Goal: Task Accomplishment & Management: Manage account settings

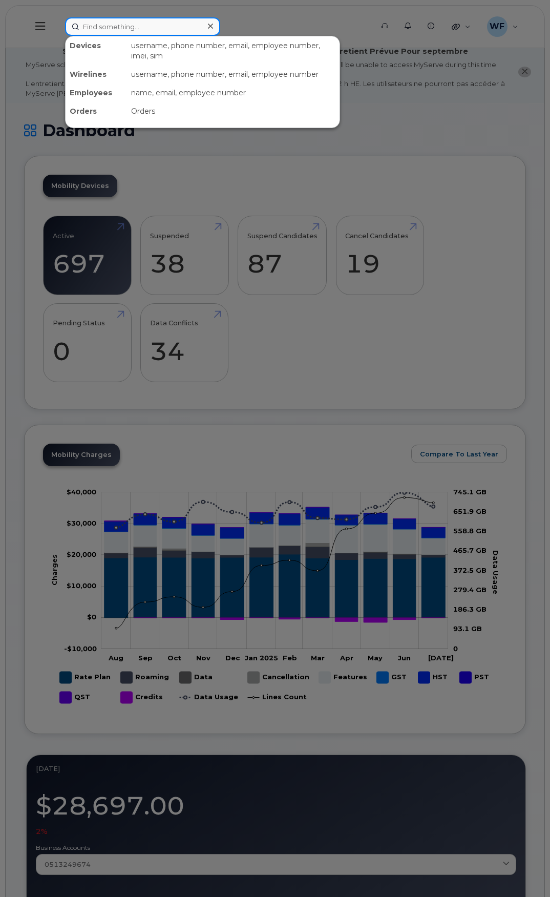
click at [113, 29] on input at bounding box center [142, 26] width 155 height 18
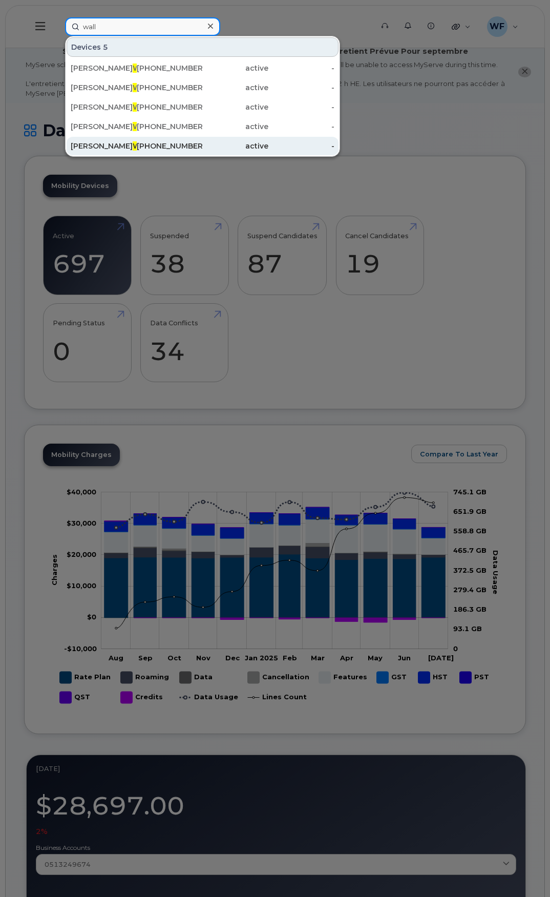
type input "wall"
click at [133, 145] on span "Wall" at bounding box center [141, 145] width 16 height 9
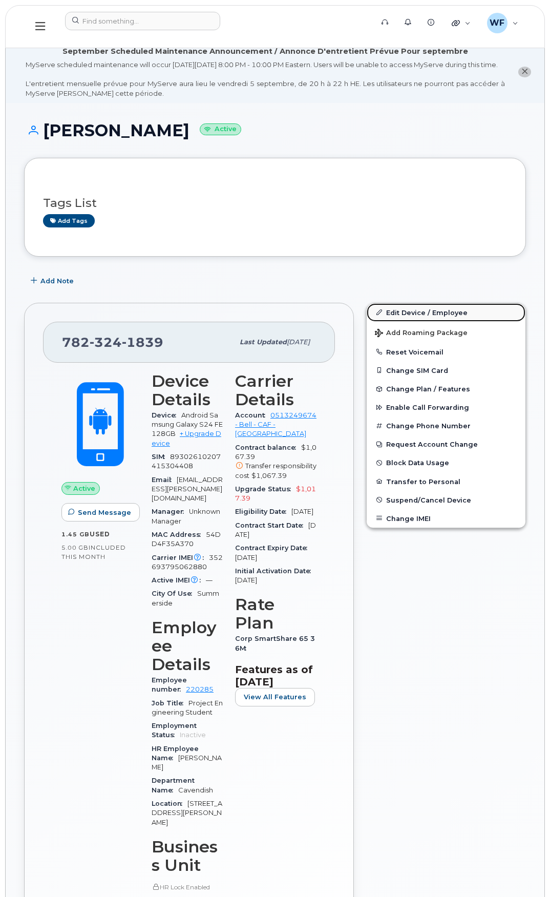
click at [433, 316] on link "Edit Device / Employee" at bounding box center [446, 312] width 159 height 18
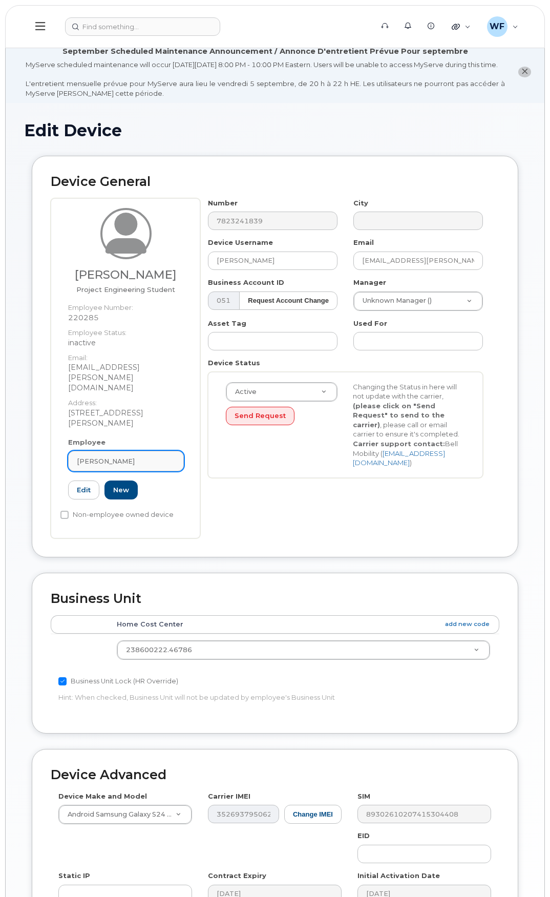
click at [135, 457] on div "[PERSON_NAME]" at bounding box center [126, 462] width 98 height 10
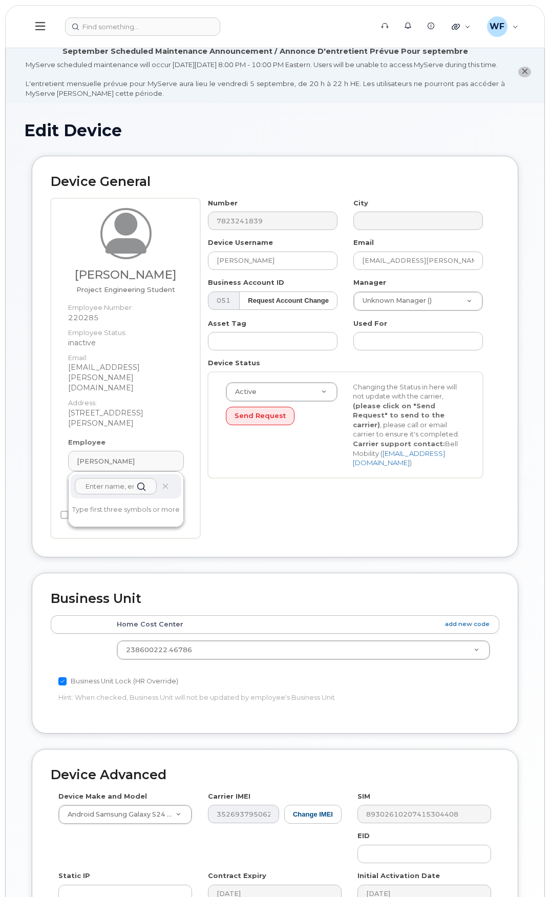
click at [109, 478] on input "text" at bounding box center [116, 486] width 82 height 16
type input "z"
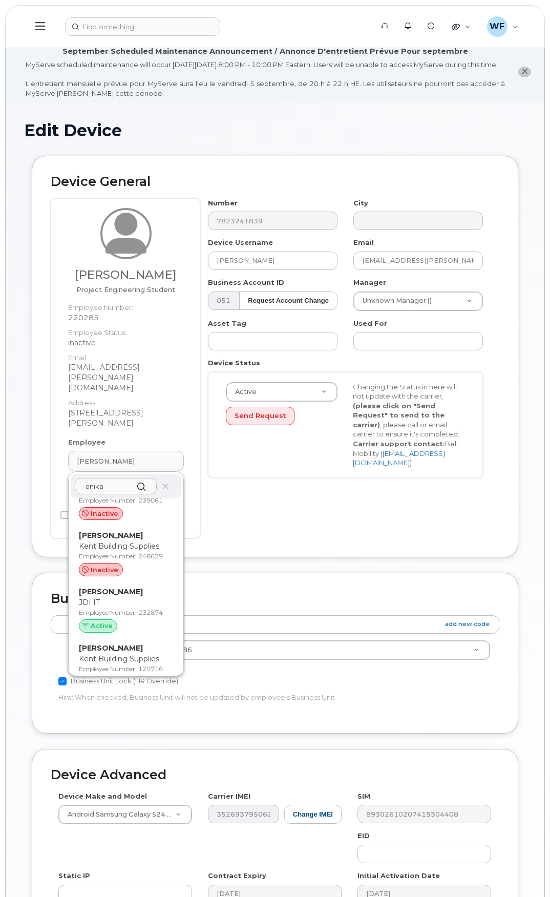
scroll to position [1087, 0]
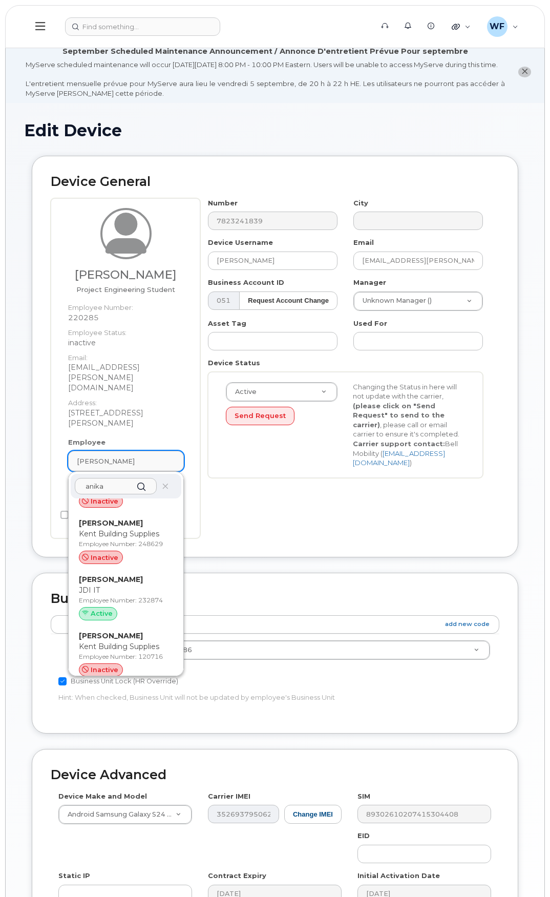
type input "anika"
click at [125, 457] on div "[PERSON_NAME]" at bounding box center [126, 462] width 98 height 10
click at [163, 483] on span at bounding box center [165, 487] width 8 height 8
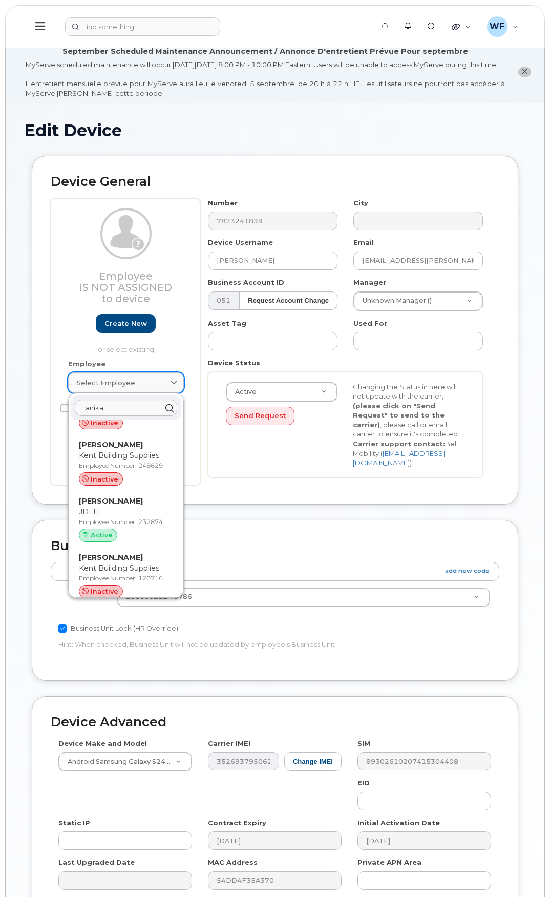
click at [145, 388] on div "Select employee" at bounding box center [126, 383] width 98 height 10
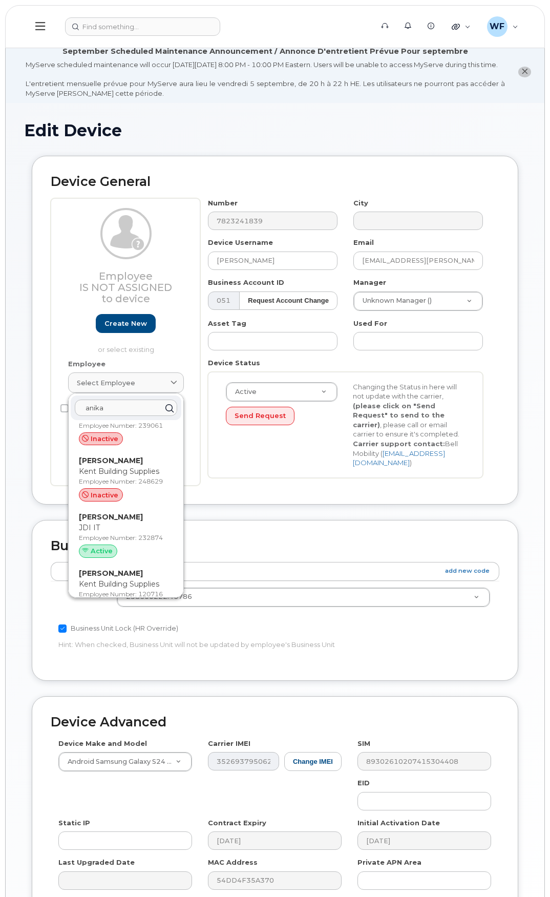
scroll to position [1057, 0]
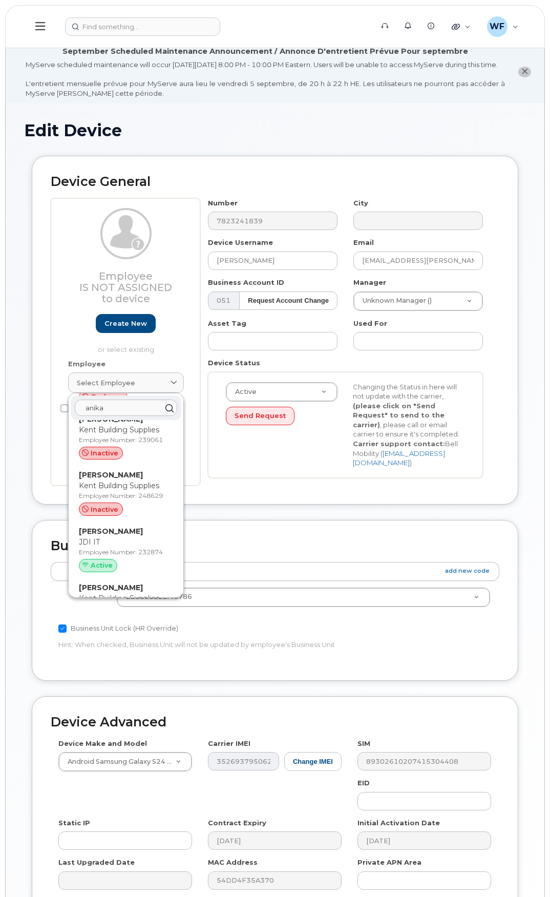
drag, startPoint x: 120, startPoint y: 418, endPoint x: 64, endPoint y: 411, distance: 56.7
click at [64, 411] on div "Employee Is not assigned to device Create new or select existing Employee Selec…" at bounding box center [126, 341] width 150 height 287
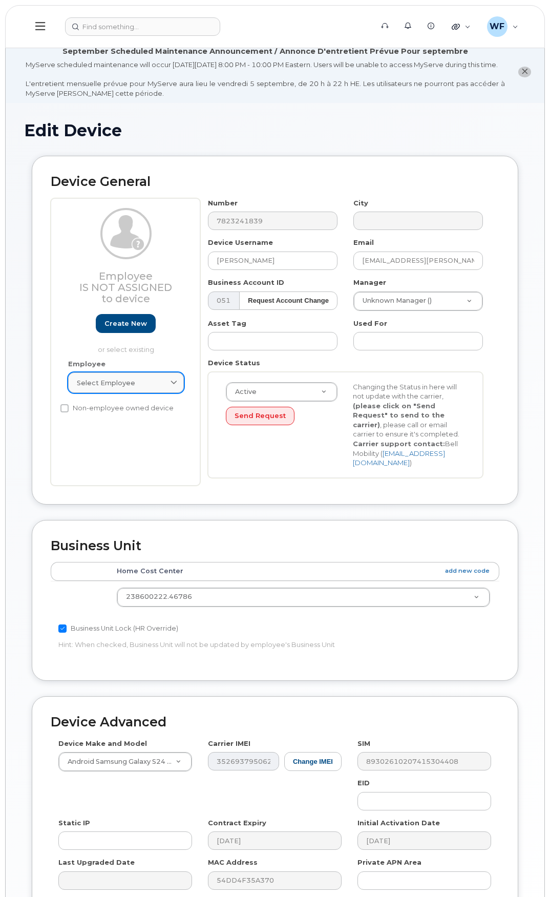
click at [98, 388] on span "Select employee" at bounding box center [106, 383] width 58 height 10
drag, startPoint x: 115, startPoint y: 418, endPoint x: 86, endPoint y: 417, distance: 29.8
click at [86, 416] on input "zarra an" at bounding box center [126, 408] width 102 height 16
type input "zarra an"
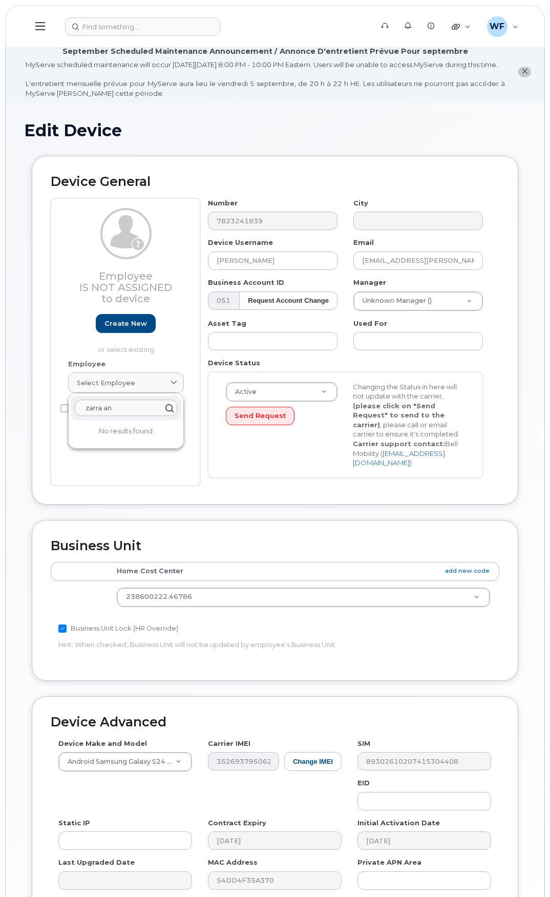
click at [202, 426] on div "Device Status Active Active Suspended Cancelled Send Request Changing the Statu…" at bounding box center [345, 418] width 291 height 120
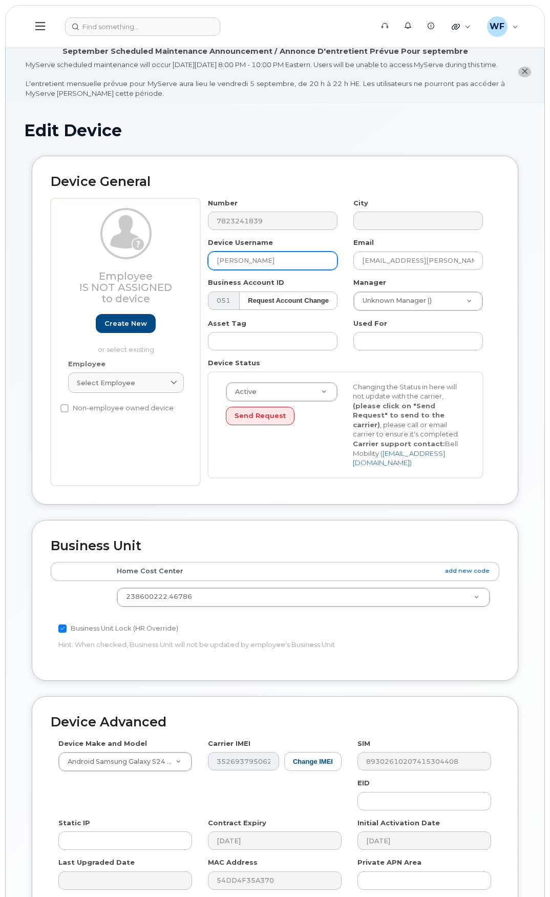
click at [255, 268] on input "[PERSON_NAME]" at bounding box center [273, 261] width 130 height 18
drag, startPoint x: 260, startPoint y: 268, endPoint x: 179, endPoint y: 266, distance: 81.5
click at [179, 266] on div "Employee Is not assigned to device Create new or select existing Employee Selec…" at bounding box center [275, 341] width 449 height 287
type input "[PERSON_NAME]"
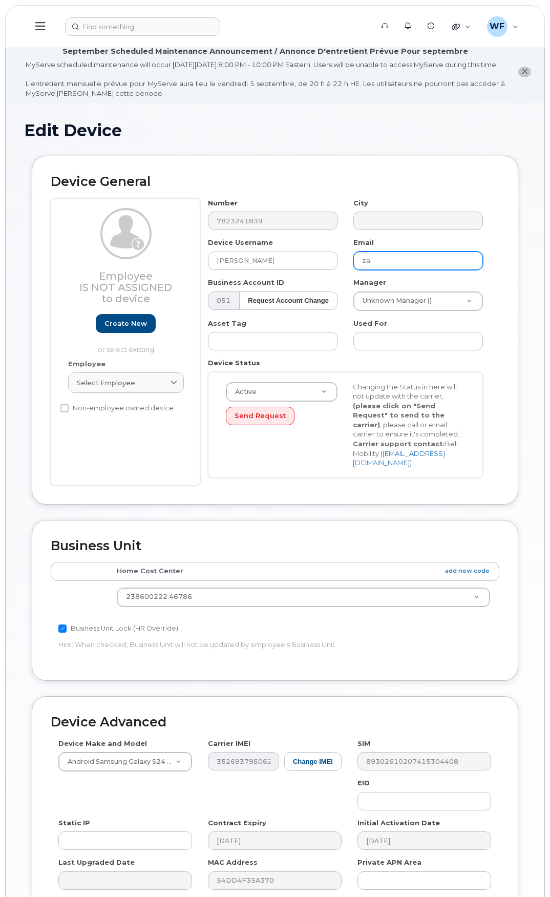
type input "z"
click at [373, 269] on input "text" at bounding box center [419, 261] width 130 height 18
type input "[PERSON_NAME][EMAIL_ADDRESS][PERSON_NAME][DOMAIN_NAME]"
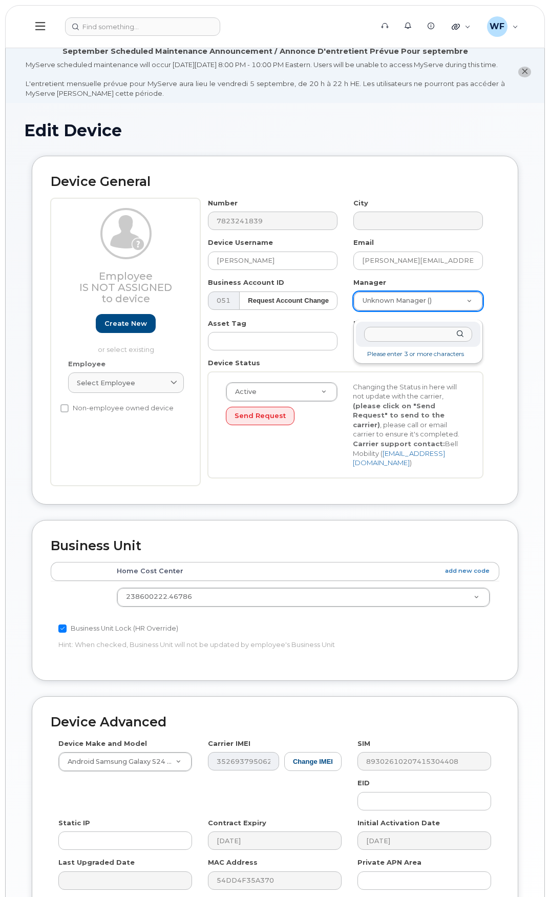
drag, startPoint x: 373, startPoint y: 301, endPoint x: 376, endPoint y: 308, distance: 7.3
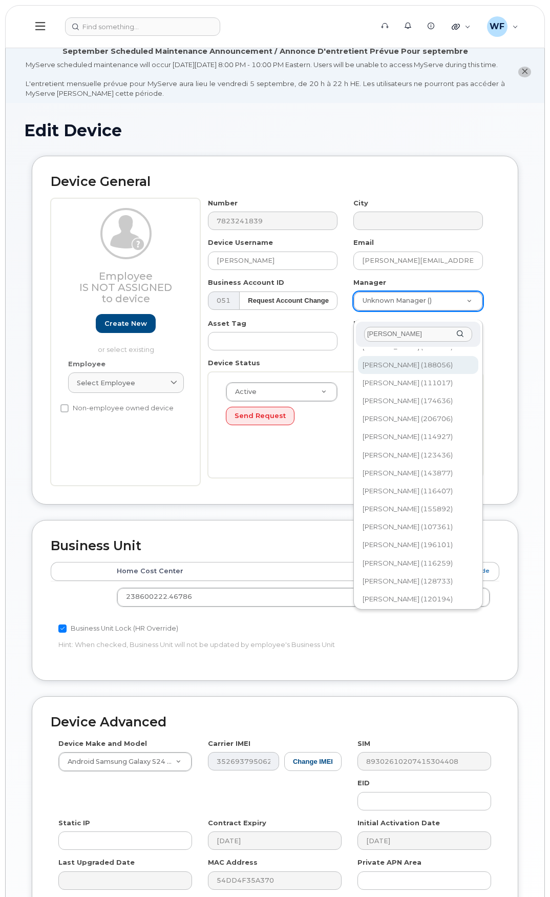
scroll to position [104, 0]
type input "[PERSON_NAME]"
type input "1477606"
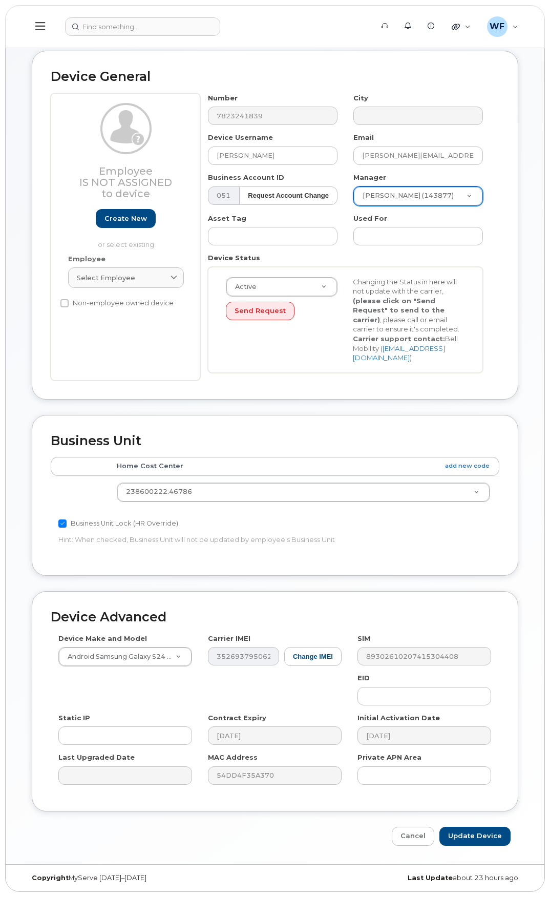
scroll to position [114, 0]
click at [480, 832] on input "Update Device" at bounding box center [475, 836] width 71 height 19
type input "Saving..."
